Goal: Check status

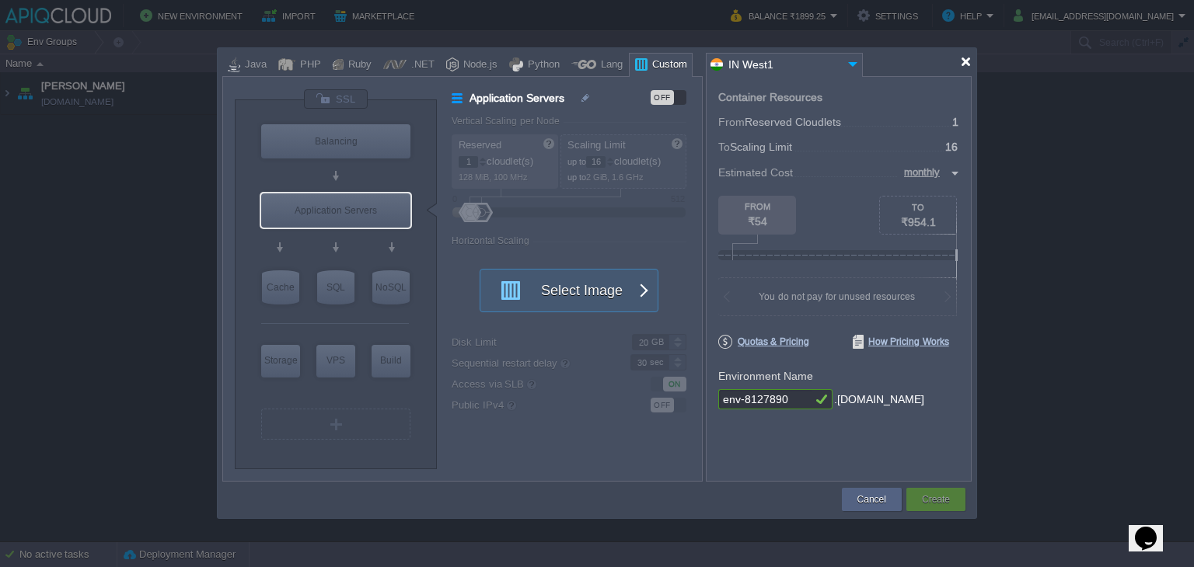
click at [964, 63] on div at bounding box center [966, 62] width 12 height 12
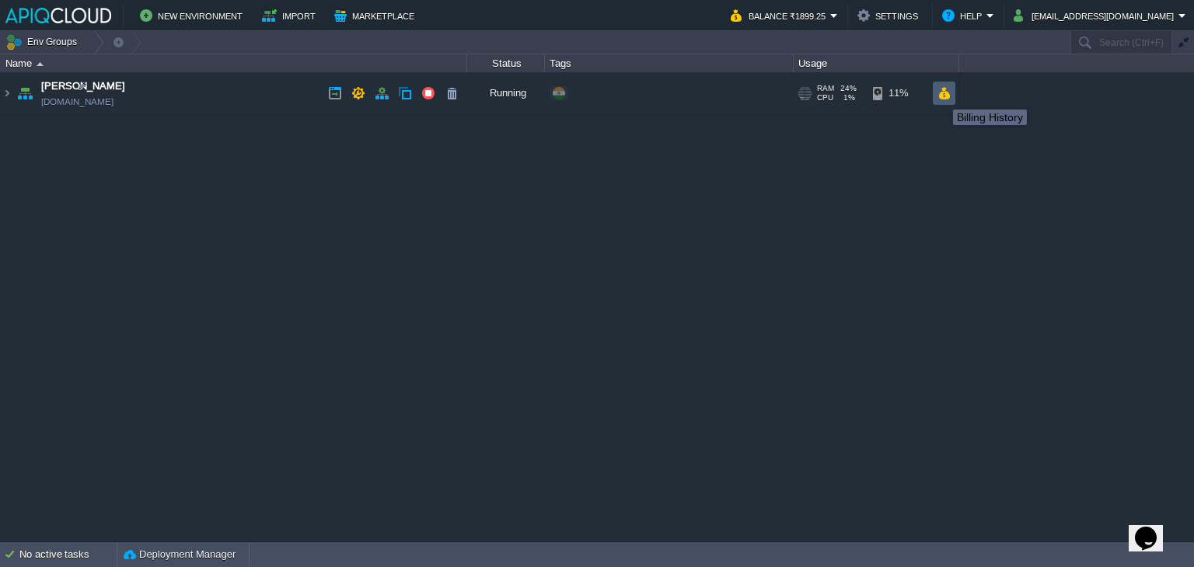
click at [941, 96] on button "button" at bounding box center [943, 93] width 13 height 14
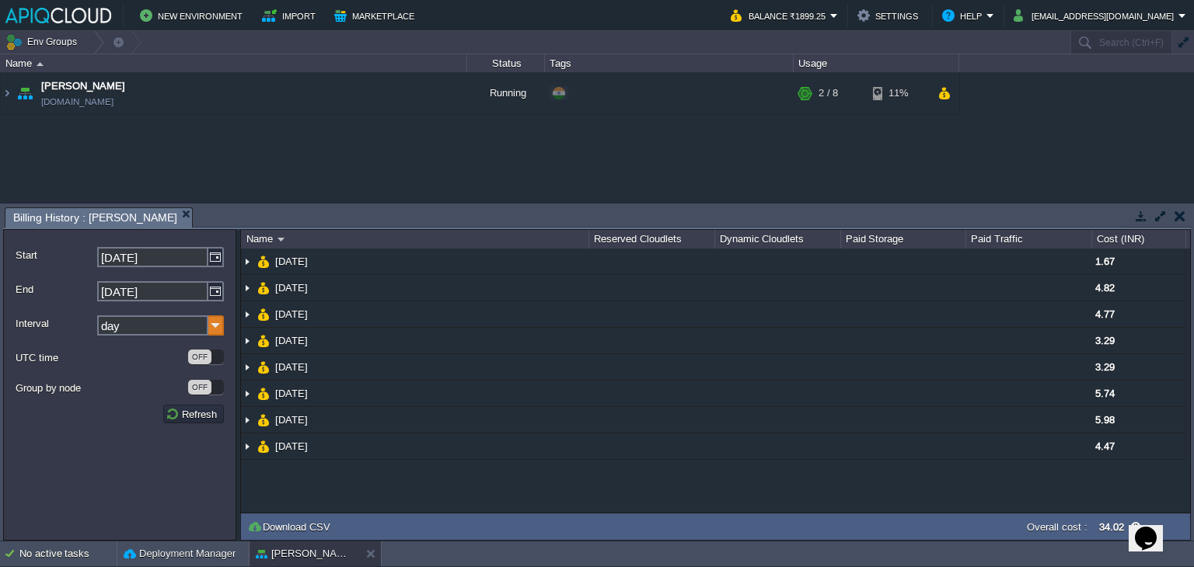
click at [211, 326] on img at bounding box center [216, 326] width 16 height 20
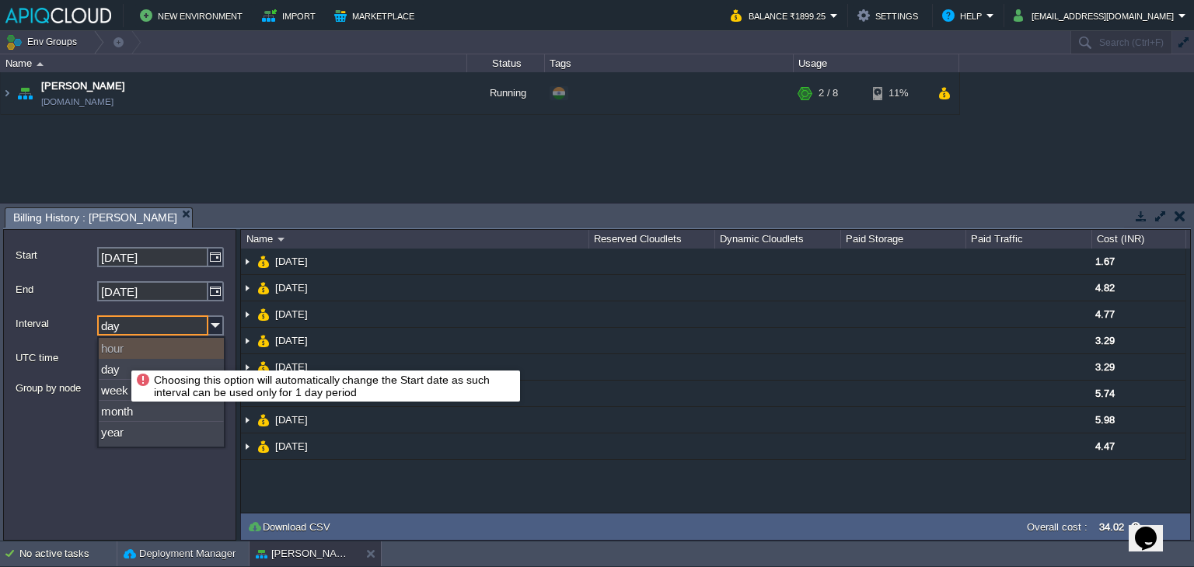
click at [118, 347] on div "hour" at bounding box center [161, 348] width 125 height 21
type input "[DATE]"
type input "hour"
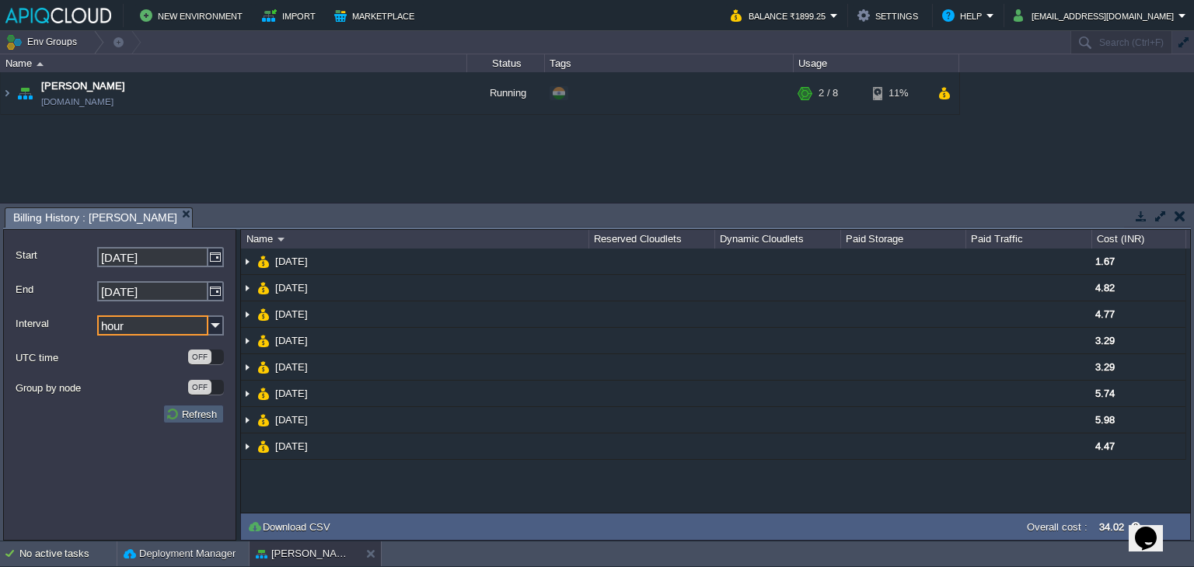
click at [191, 420] on button "Refresh" at bounding box center [194, 414] width 56 height 14
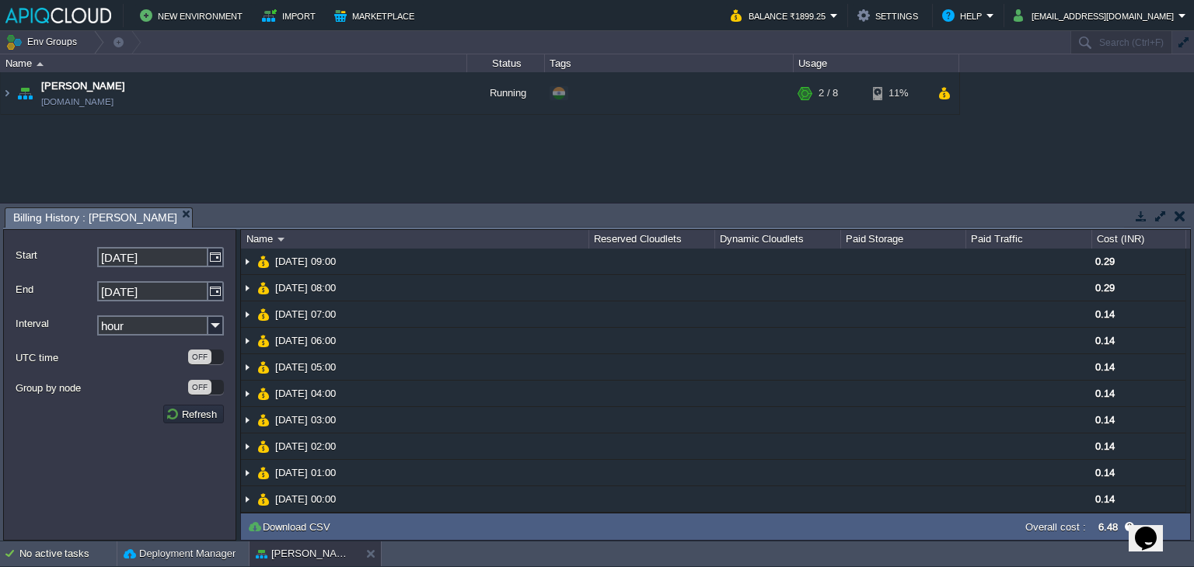
click at [411, 159] on div "Anand [DOMAIN_NAME] Running + Add to Env Group RAM 24% CPU 1% 2 / 8 11%" at bounding box center [597, 137] width 1194 height 131
click at [1180, 216] on button "button" at bounding box center [1180, 216] width 11 height 14
